Goal: Transaction & Acquisition: Purchase product/service

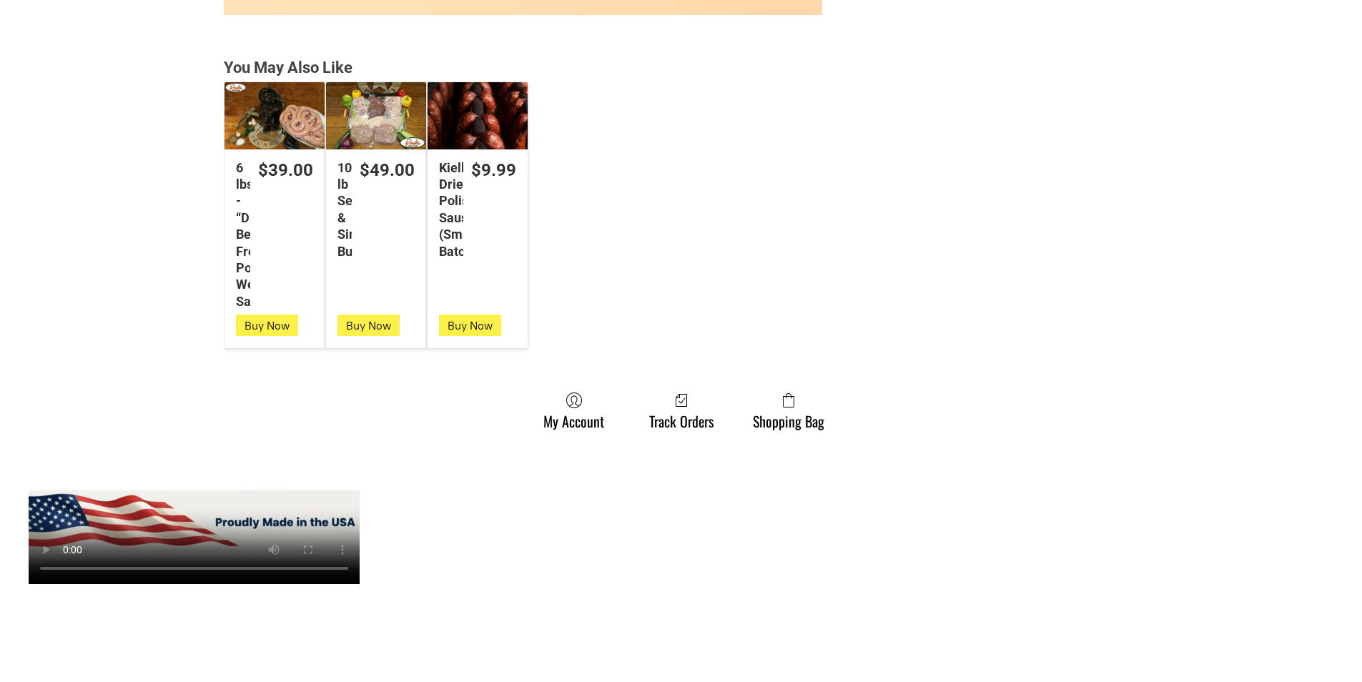
scroll to position [3790, 0]
click at [804, 415] on link "Shopping Bag" at bounding box center [789, 410] width 86 height 38
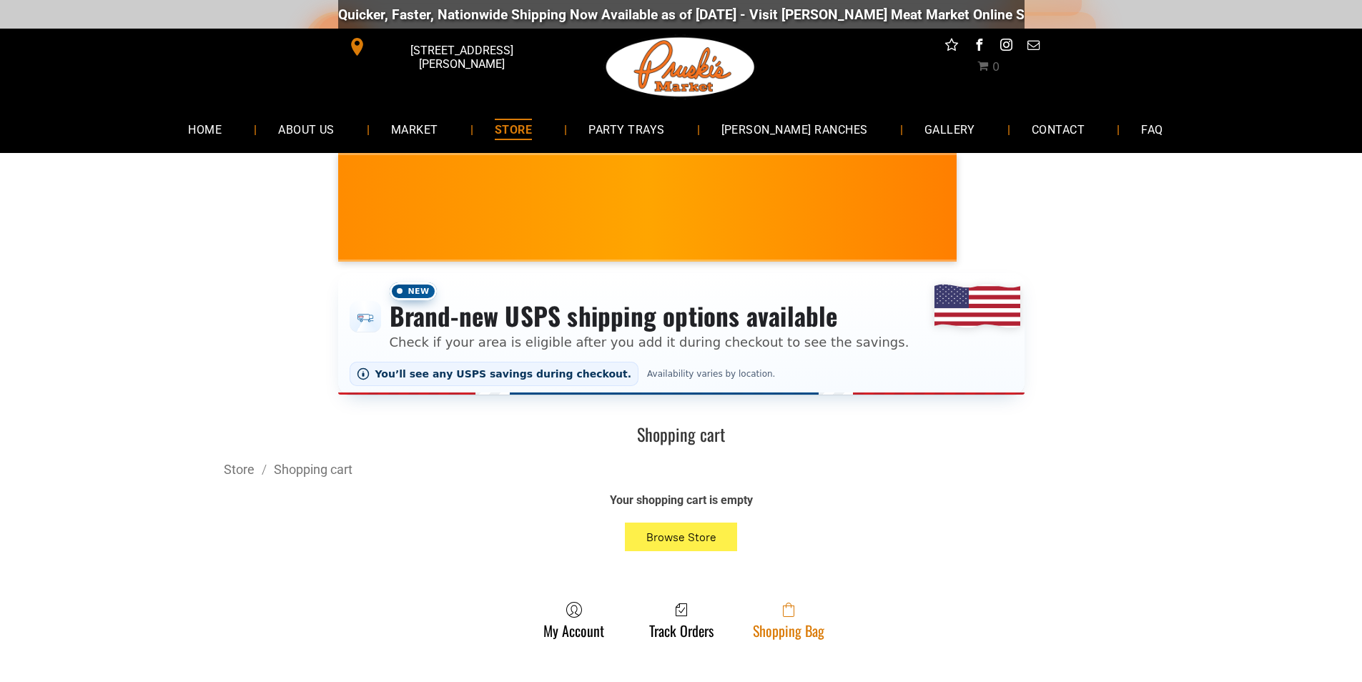
click at [822, 629] on link "Shopping Bag" at bounding box center [789, 620] width 86 height 38
click at [822, 622] on link "Shopping Bag" at bounding box center [789, 620] width 86 height 38
click at [780, 615] on span at bounding box center [789, 609] width 72 height 17
